Goal: Task Accomplishment & Management: Complete application form

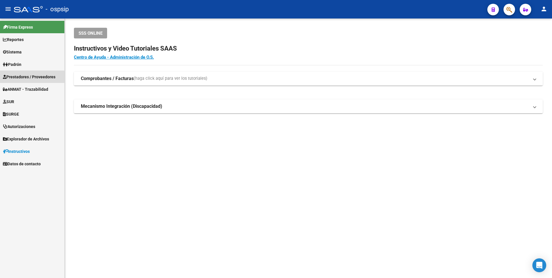
click at [26, 79] on span "Prestadores / Proveedores" at bounding box center [29, 77] width 53 height 6
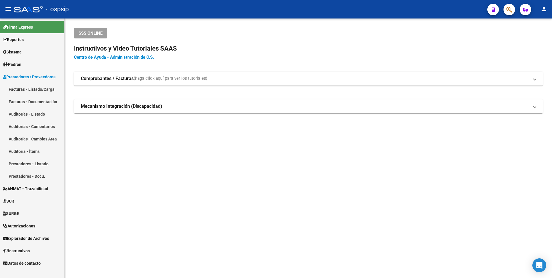
click at [48, 90] on link "Facturas - Listado/Carga" at bounding box center [32, 89] width 64 height 12
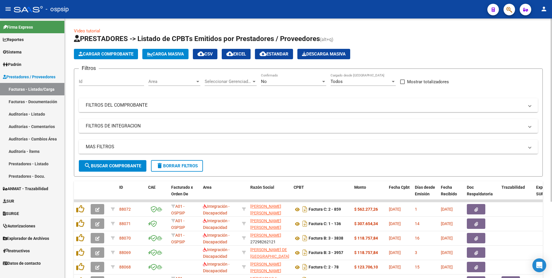
click at [116, 81] on input "Id" at bounding box center [111, 81] width 65 height 5
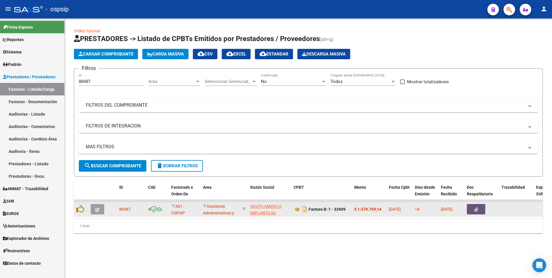
click at [475, 209] on icon "button" at bounding box center [477, 209] width 4 height 4
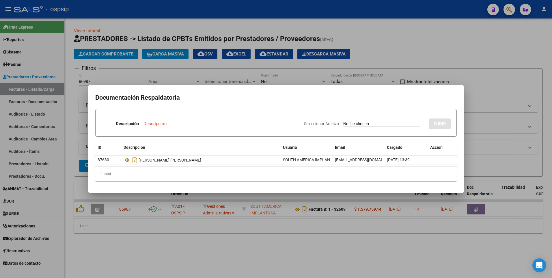
click at [116, 34] on div at bounding box center [276, 139] width 552 height 278
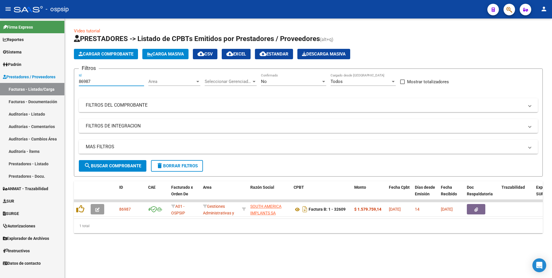
click at [111, 81] on input "86987" at bounding box center [111, 81] width 65 height 5
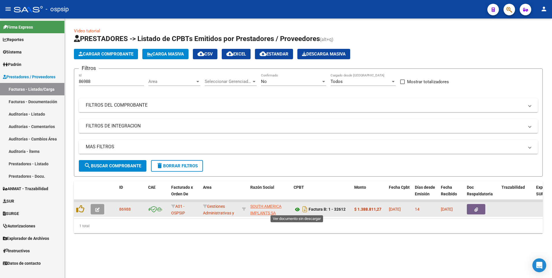
click at [298, 209] on icon at bounding box center [298, 209] width 8 height 7
click at [477, 207] on icon "button" at bounding box center [477, 209] width 4 height 4
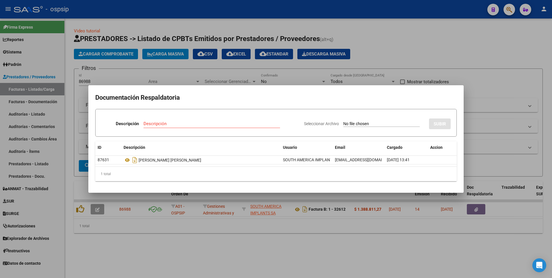
click at [254, 8] on div at bounding box center [276, 139] width 552 height 278
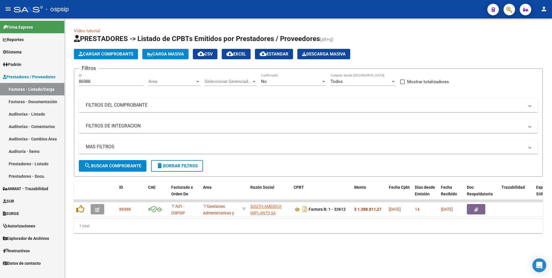
click at [114, 83] on input "86988" at bounding box center [111, 81] width 65 height 5
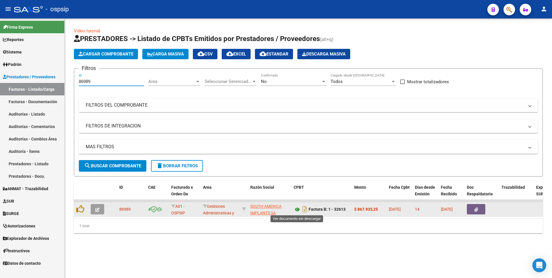
click at [296, 211] on icon at bounding box center [298, 209] width 8 height 7
click at [475, 214] on button "button" at bounding box center [476, 209] width 18 height 10
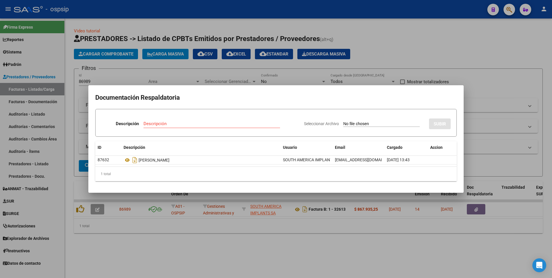
click at [120, 81] on div at bounding box center [276, 139] width 552 height 278
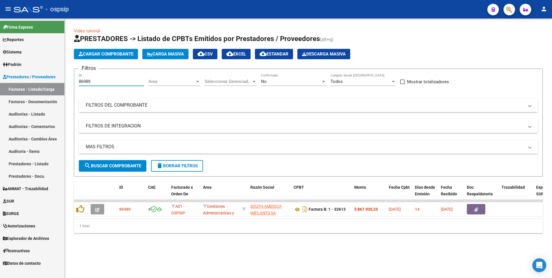
click at [109, 81] on input "86989" at bounding box center [111, 81] width 65 height 5
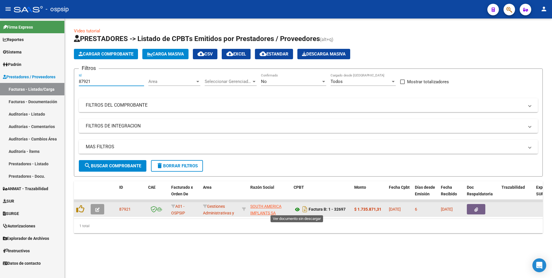
type input "87921"
click at [480, 209] on button "button" at bounding box center [476, 209] width 18 height 10
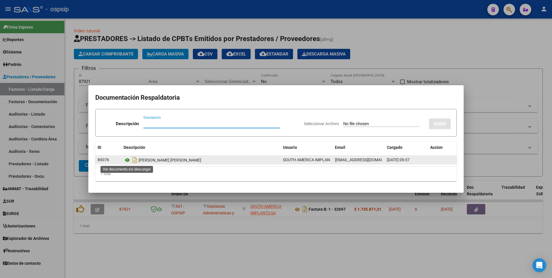
click at [128, 160] on icon at bounding box center [128, 160] width 8 height 7
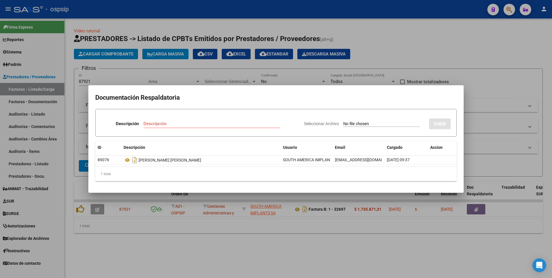
click at [389, 45] on div at bounding box center [276, 139] width 552 height 278
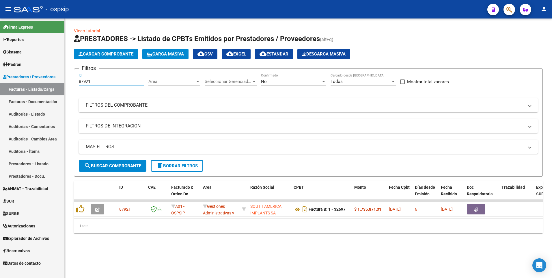
click at [118, 84] on input "87921" at bounding box center [111, 81] width 65 height 5
click at [201, 165] on button "delete Borrar Filtros" at bounding box center [177, 166] width 52 height 12
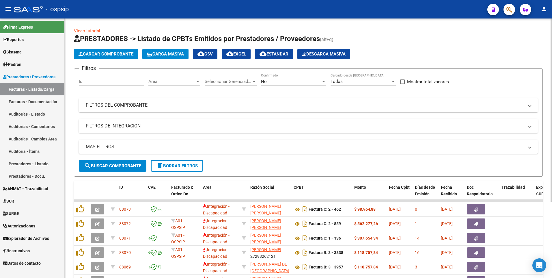
click at [140, 103] on mat-panel-title "FILTROS DEL COMPROBANTE" at bounding box center [305, 105] width 438 height 6
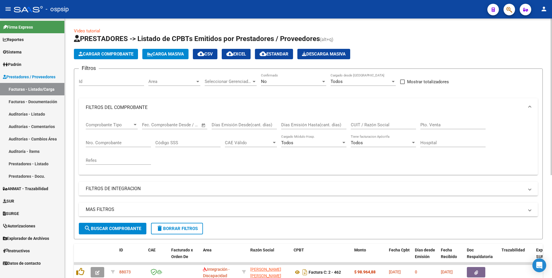
click at [112, 140] on input "Nro. Comprobante" at bounding box center [118, 142] width 65 height 5
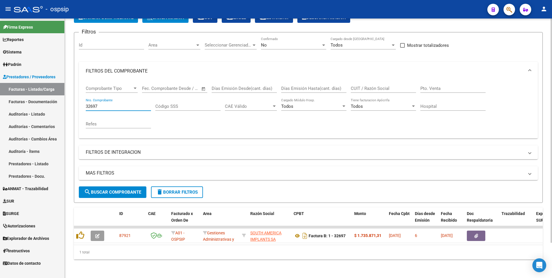
scroll to position [41, 0]
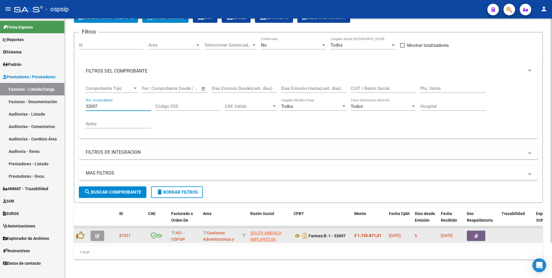
type input "32697"
click at [479, 232] on button "button" at bounding box center [476, 235] width 18 height 10
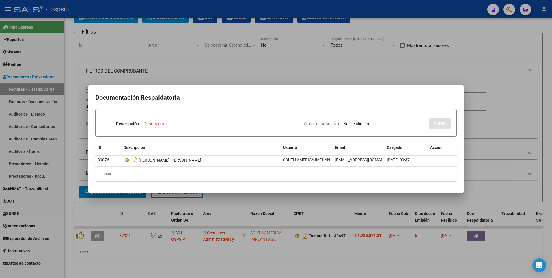
click at [323, 238] on div at bounding box center [276, 139] width 552 height 278
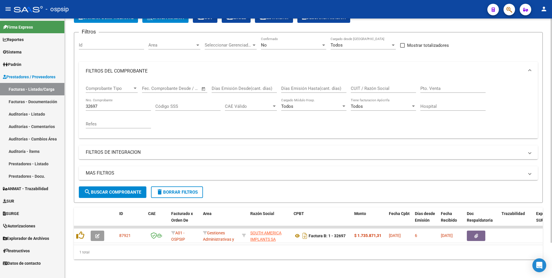
drag, startPoint x: 271, startPoint y: 235, endPoint x: 262, endPoint y: 264, distance: 31.2
click at [263, 274] on div "Video tutorial PRESTADORES -> Listado de CPBTs Emitidos por Prestadores / Prove…" at bounding box center [309, 130] width 488 height 296
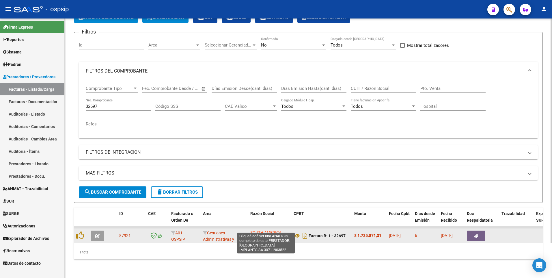
scroll to position [0, 0]
drag, startPoint x: 279, startPoint y: 235, endPoint x: 252, endPoint y: 227, distance: 28.1
click at [252, 230] on app-link-go-to "SOUTH AMERICA IMPLANTS SA" at bounding box center [269, 236] width 39 height 13
copy span "SOUTH AMERICA IMPLANTS SA"
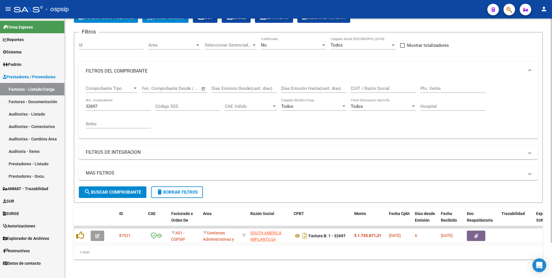
click at [387, 87] on div "CUIT / Razón Social" at bounding box center [383, 86] width 65 height 12
click at [381, 86] on input "CUIT / Razón Social" at bounding box center [383, 88] width 65 height 5
paste input "SOUTH AMERICA IMPLANTS SA"
type input "SOUTH AMERICA IMPLANTS SA"
click at [113, 189] on span "search Buscar Comprobante" at bounding box center [112, 191] width 57 height 5
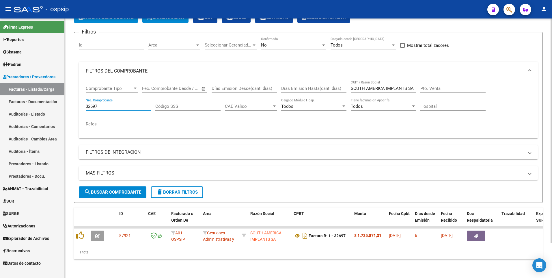
click at [100, 104] on input "32697" at bounding box center [118, 106] width 65 height 5
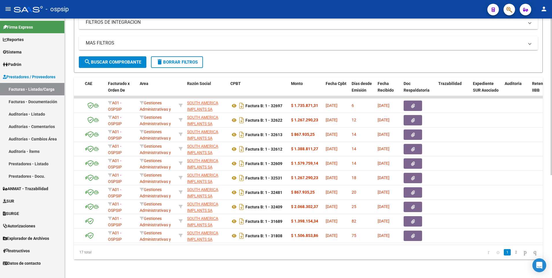
scroll to position [0, 61]
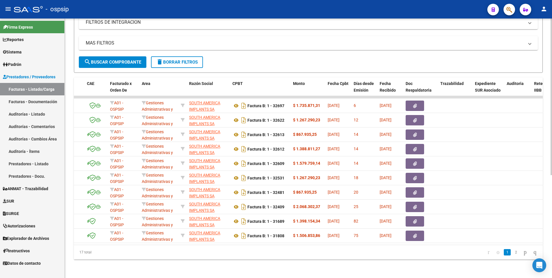
click at [310, 259] on div "Video tutorial PRESTADORES -> Listado de CPBTs Emitidos por Prestadores / Prove…" at bounding box center [309, 65] width 488 height 426
click at [178, 59] on span "delete Borrar Filtros" at bounding box center [177, 61] width 42 height 5
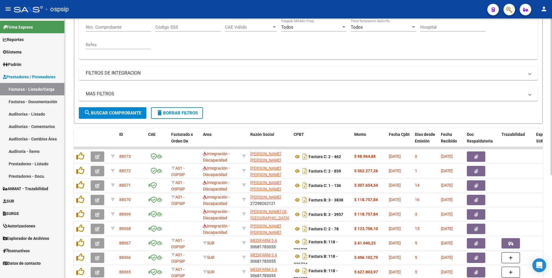
scroll to position [55, 0]
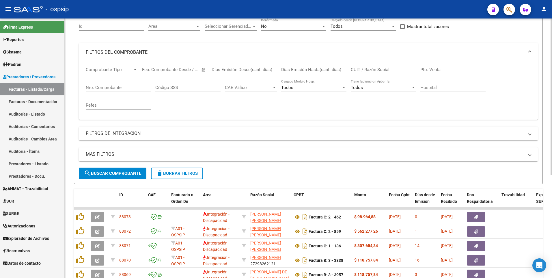
click at [179, 174] on span "delete Borrar Filtros" at bounding box center [177, 173] width 42 height 5
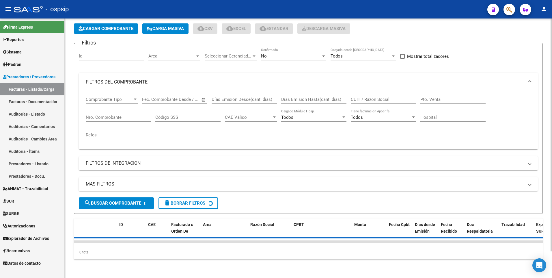
click at [379, 109] on div "Todos Tiene facturacion Apócrifa" at bounding box center [383, 118] width 65 height 18
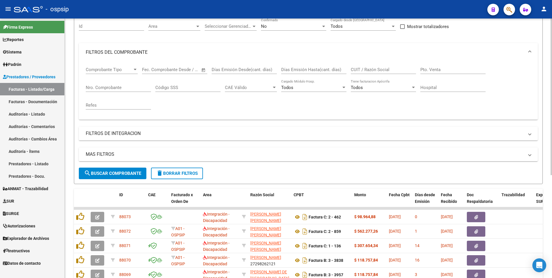
drag, startPoint x: 370, startPoint y: 71, endPoint x: 379, endPoint y: 48, distance: 24.3
click at [370, 71] on input "CUIT / Razón Social" at bounding box center [383, 69] width 65 height 5
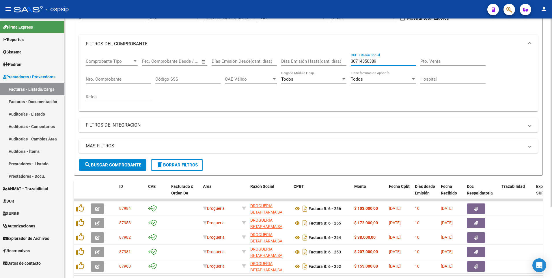
scroll to position [12, 0]
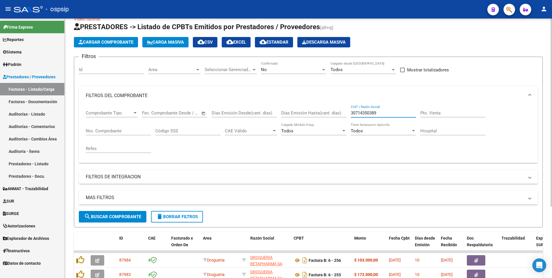
click at [383, 113] on input "30714350389" at bounding box center [383, 112] width 65 height 5
click at [381, 115] on input "30714350389" at bounding box center [383, 112] width 65 height 5
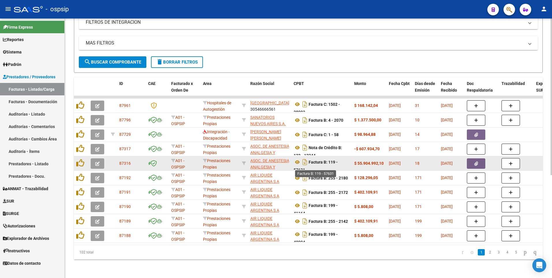
scroll to position [171, 0]
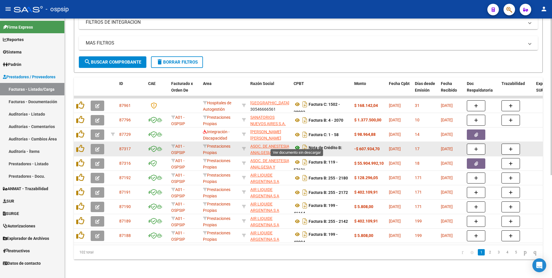
click at [299, 144] on icon at bounding box center [298, 147] width 8 height 7
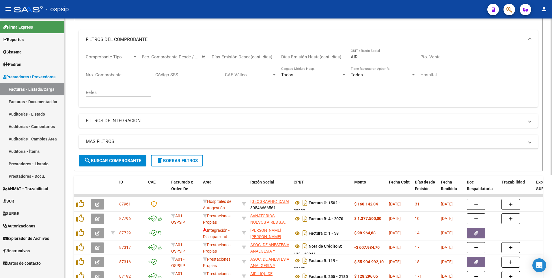
scroll to position [55, 0]
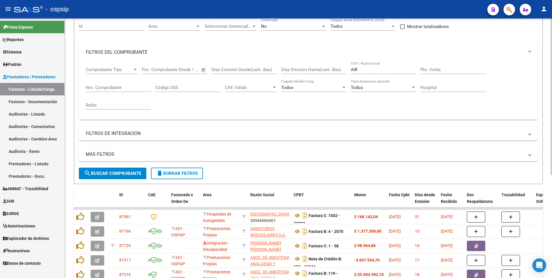
click at [364, 72] on input "AIR" at bounding box center [383, 69] width 65 height 5
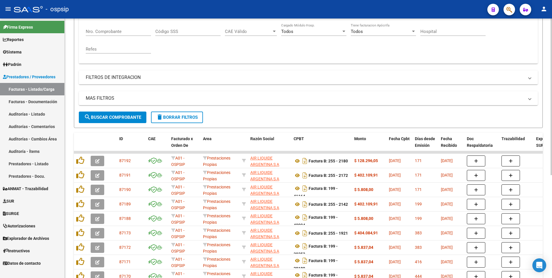
scroll to position [113, 0]
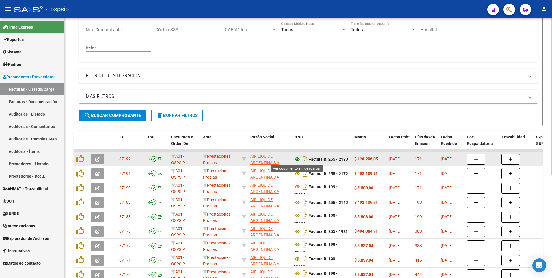
type input "AIR LIQUIDE"
click at [296, 160] on icon at bounding box center [298, 159] width 8 height 7
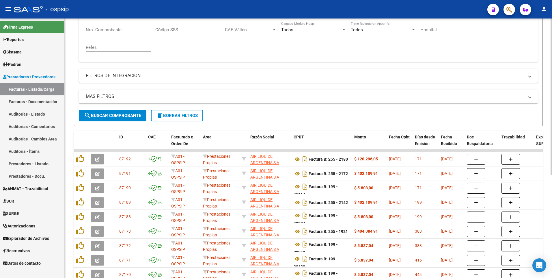
click at [189, 114] on span "delete Borrar Filtros" at bounding box center [177, 115] width 42 height 5
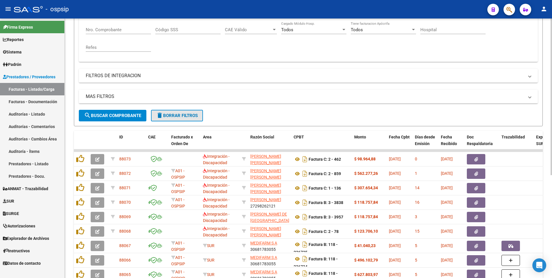
click at [181, 116] on span "delete Borrar Filtros" at bounding box center [177, 115] width 42 height 5
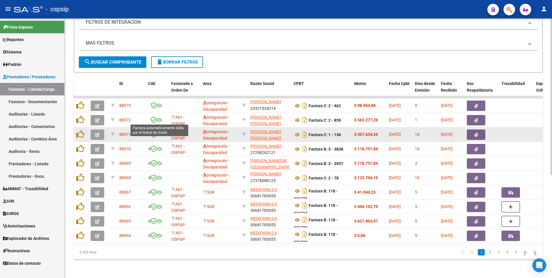
scroll to position [171, 0]
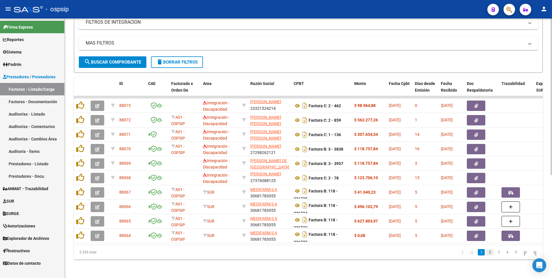
click at [487, 252] on link "2" at bounding box center [490, 252] width 7 height 6
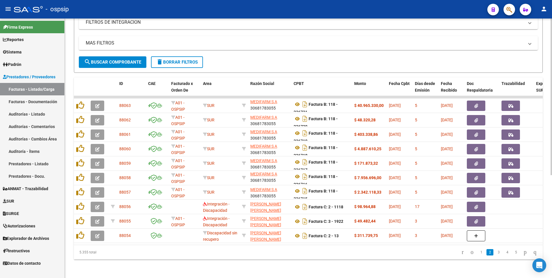
scroll to position [1, 0]
click at [523, 252] on icon "go to next page" at bounding box center [525, 251] width 5 height 7
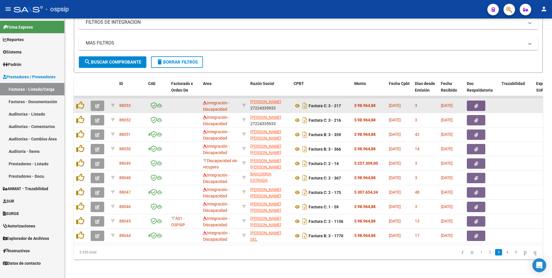
scroll to position [8, 0]
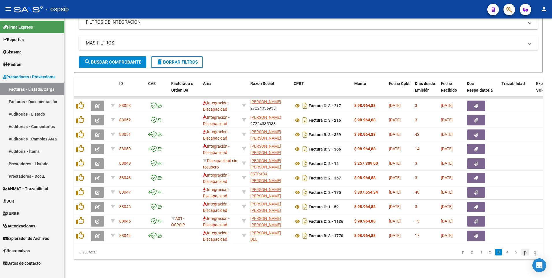
click at [523, 252] on icon "go to next page" at bounding box center [525, 251] width 5 height 7
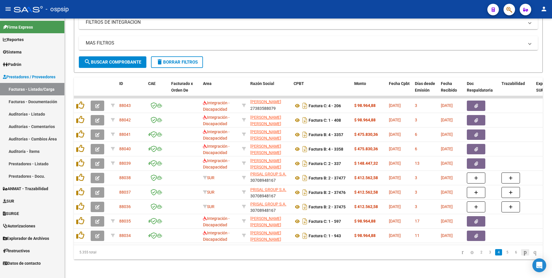
click at [523, 254] on icon "go to next page" at bounding box center [525, 251] width 5 height 7
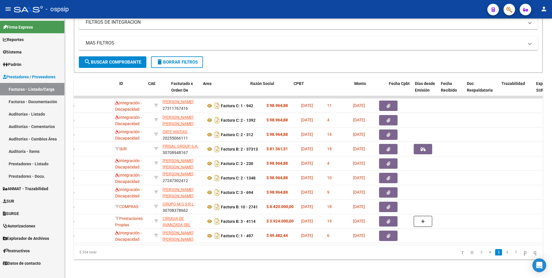
scroll to position [0, 0]
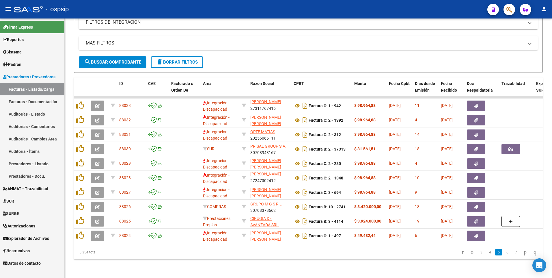
drag, startPoint x: 521, startPoint y: 252, endPoint x: 523, endPoint y: 255, distance: 3.6
click at [523, 252] on icon "go to next page" at bounding box center [525, 251] width 5 height 7
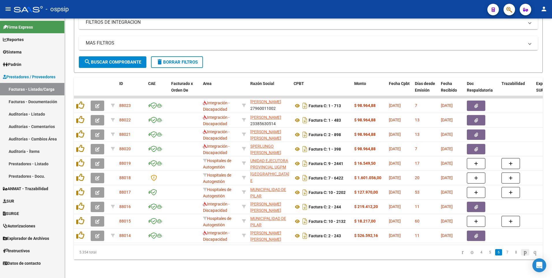
click at [523, 252] on icon "go to next page" at bounding box center [525, 251] width 5 height 7
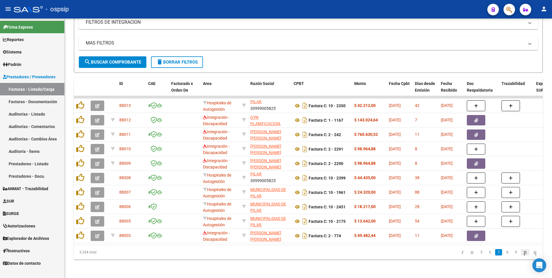
click at [523, 252] on icon "go to next page" at bounding box center [525, 251] width 5 height 7
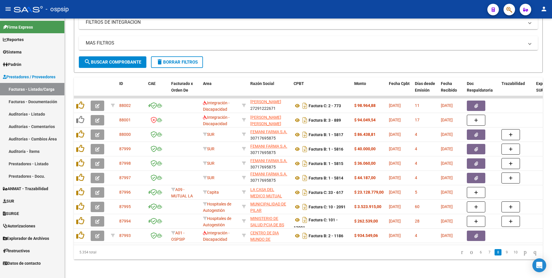
drag, startPoint x: 242, startPoint y: 239, endPoint x: 520, endPoint y: 239, distance: 278.1
click at [520, 239] on datatable-selection "88002 Integración - Discapacidad ASTE MARIA VERONICA 27291222671 Factura C: 2 -…" at bounding box center [308, 241] width 469 height 5
click at [524, 254] on icon "go to next page" at bounding box center [525, 251] width 5 height 7
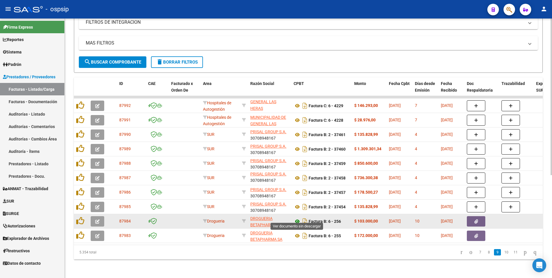
click at [297, 218] on icon at bounding box center [298, 221] width 8 height 7
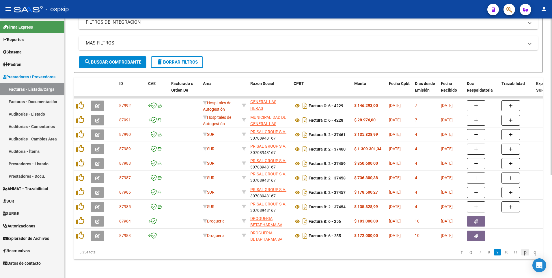
click at [523, 254] on icon "go to next page" at bounding box center [525, 251] width 5 height 7
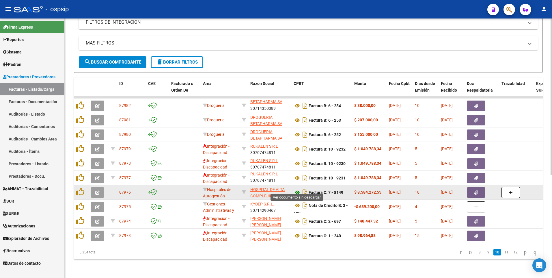
click at [299, 190] on icon at bounding box center [298, 192] width 8 height 7
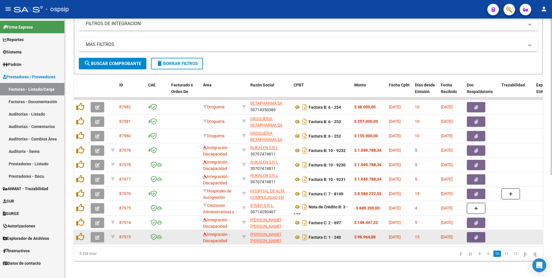
scroll to position [171, 0]
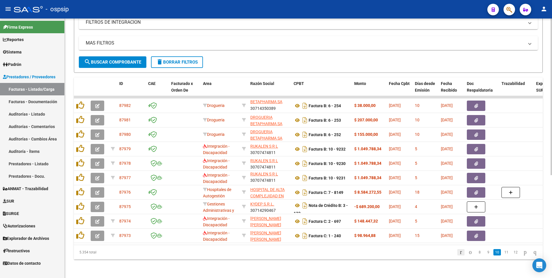
click at [459, 253] on icon "go to first page" at bounding box center [461, 251] width 4 height 7
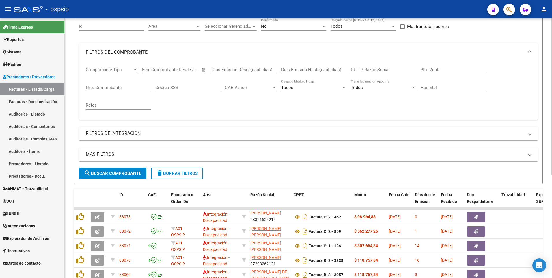
scroll to position [0, 0]
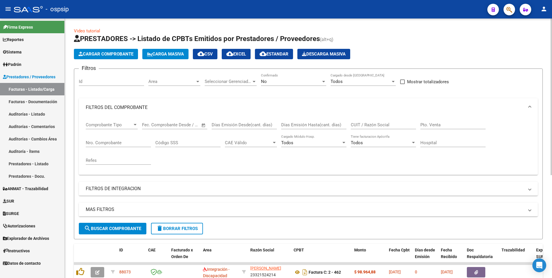
click at [110, 52] on span "Cargar Comprobante" at bounding box center [106, 53] width 55 height 5
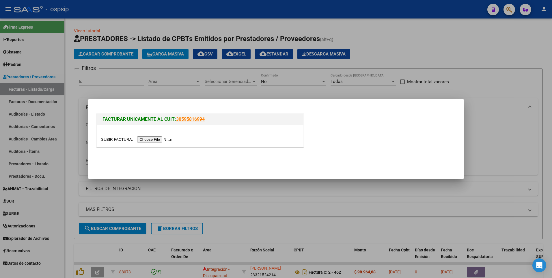
click at [164, 141] on input "file" at bounding box center [137, 139] width 73 height 6
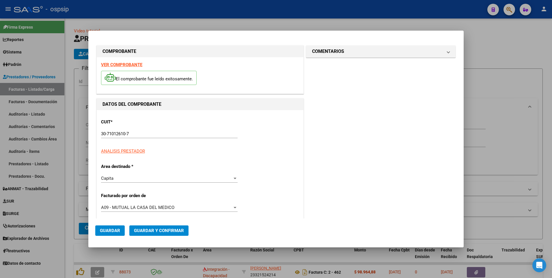
type input "75337111495530"
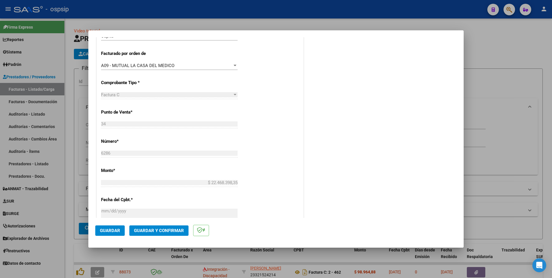
scroll to position [202, 0]
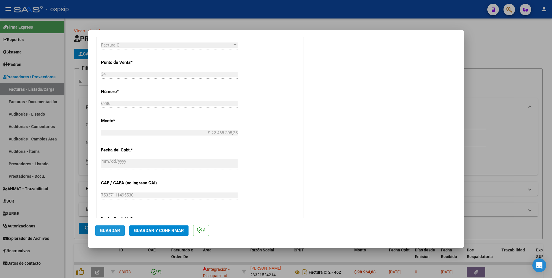
click at [117, 232] on span "Guardar" at bounding box center [110, 230] width 20 height 5
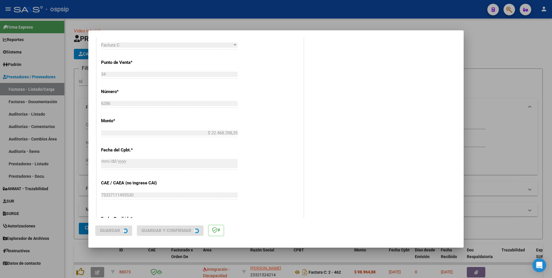
scroll to position [0, 0]
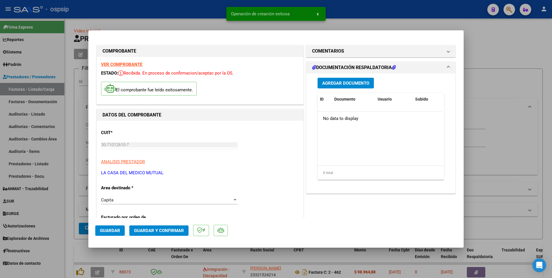
click at [206, 12] on div at bounding box center [276, 139] width 552 height 278
type input "$ 0,00"
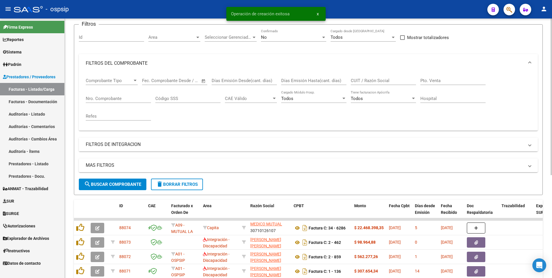
scroll to position [58, 0]
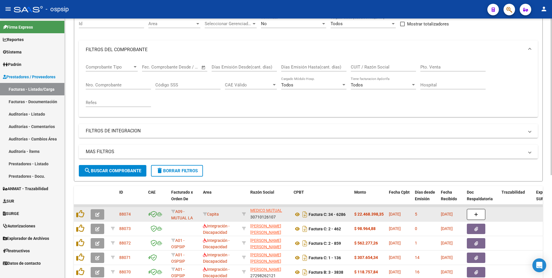
click at [96, 216] on icon "button" at bounding box center [97, 214] width 4 height 4
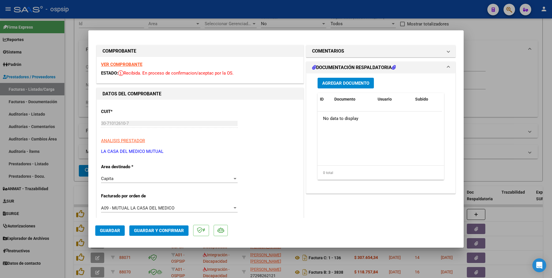
click at [339, 82] on span "Agregar Documento" at bounding box center [345, 83] width 47 height 5
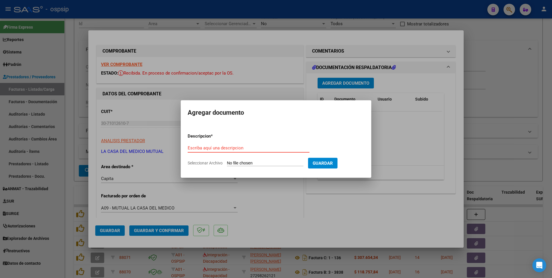
paste input "bvaca@hospitalitalianorosario.com.ar"
type input "bvaca@hospitalitalianorosario.com.ar"
click at [261, 164] on input "Seleccionar Archivo" at bounding box center [265, 163] width 77 height 5
type input "C:\fakepath\INT 57547 MENSI DANIEL.pdf"
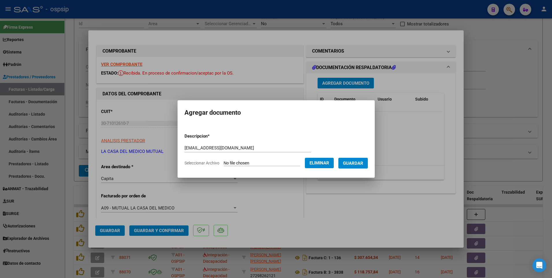
click at [361, 166] on button "Guardar" at bounding box center [353, 163] width 29 height 11
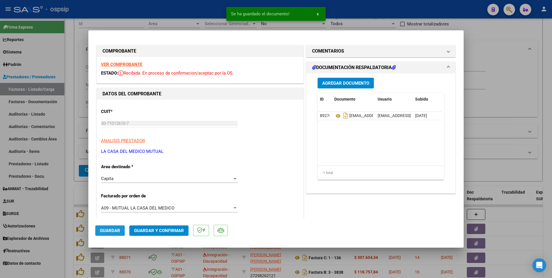
click at [120, 230] on span "Guardar" at bounding box center [110, 230] width 20 height 5
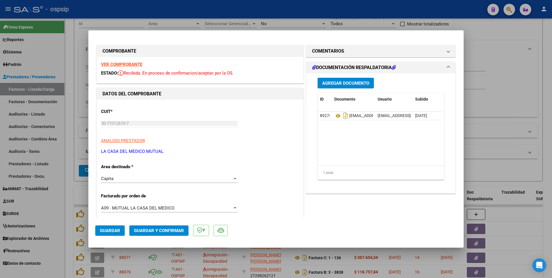
click at [118, 230] on span "Guardar" at bounding box center [110, 230] width 20 height 5
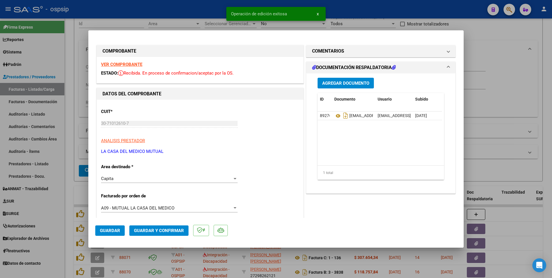
click at [158, 9] on div at bounding box center [276, 139] width 552 height 278
type input "$ 0,00"
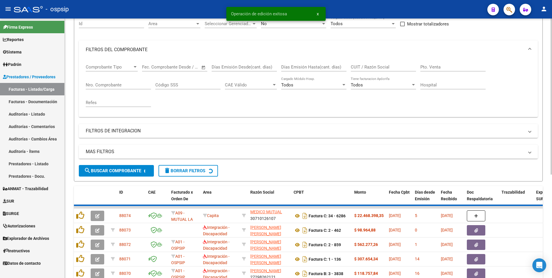
scroll to position [1, 0]
